Goal: Find specific page/section: Find specific page/section

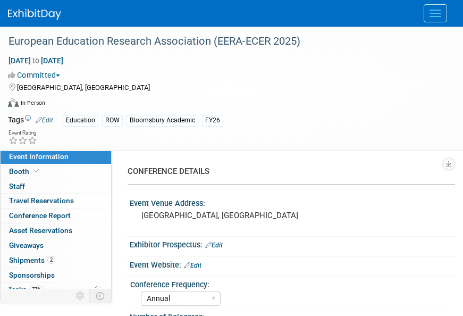
select select "Annual"
select select "Level 2"
select select "In-Person Booth"
select select "Education"
select select "Bloomsbury Academic"
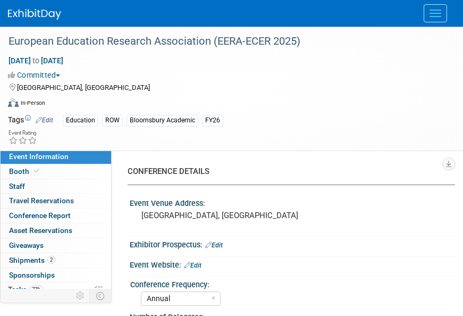
select select "[PERSON_NAME]"
select select "Networking/Commissioning"
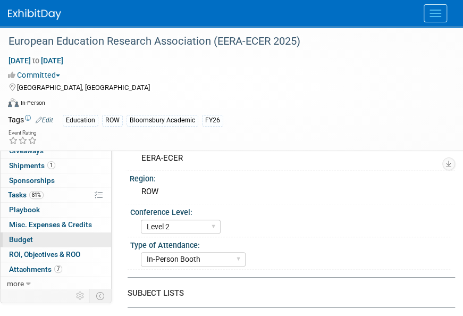
scroll to position [222, 0]
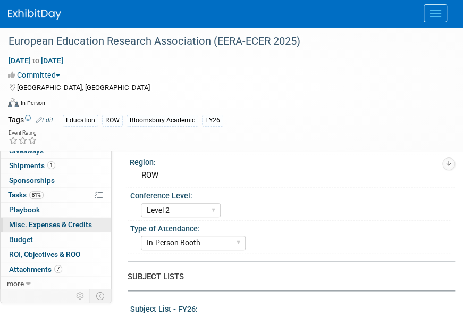
click at [58, 222] on span "Misc. Expenses & Credits 0" at bounding box center [50, 224] width 83 height 9
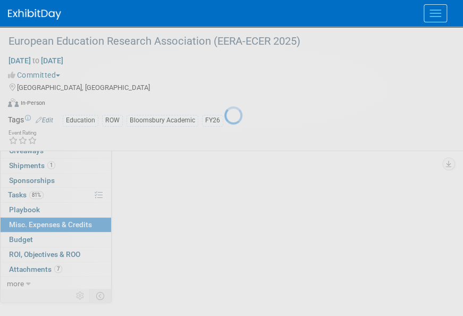
scroll to position [0, 0]
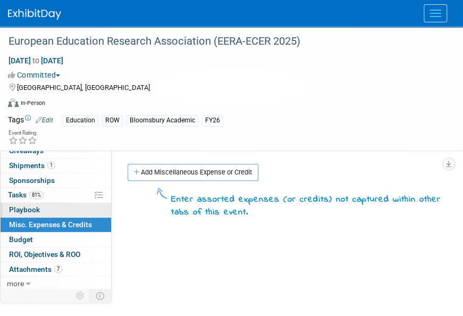
click at [32, 207] on span "Playbook 0" at bounding box center [24, 209] width 31 height 9
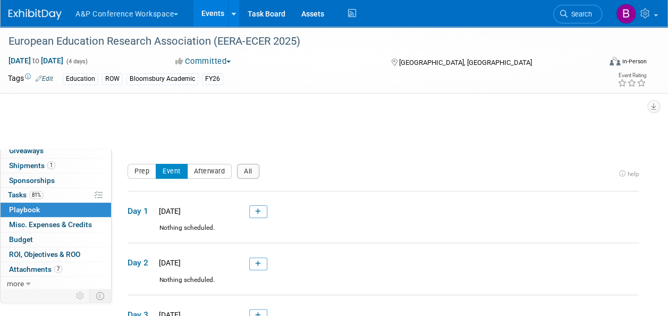
scroll to position [38, 0]
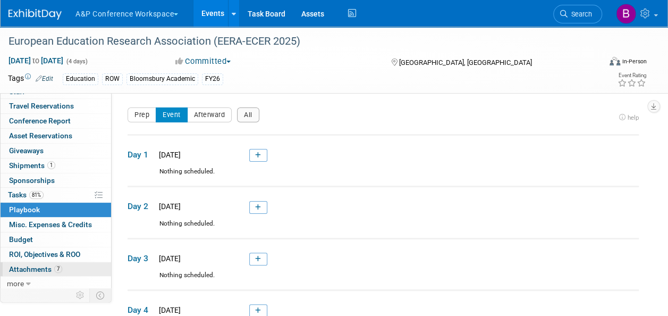
click at [45, 267] on span "Attachments 7" at bounding box center [35, 269] width 53 height 9
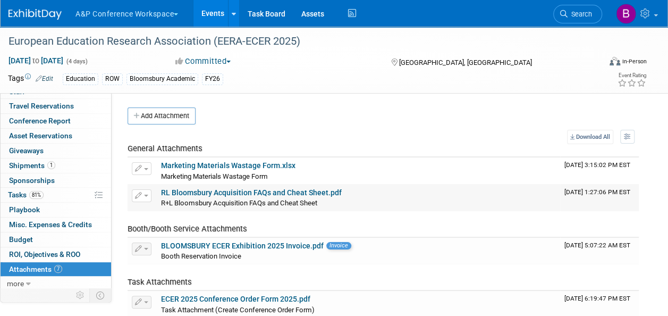
scroll to position [206, 0]
